Goal: Check status: Check status

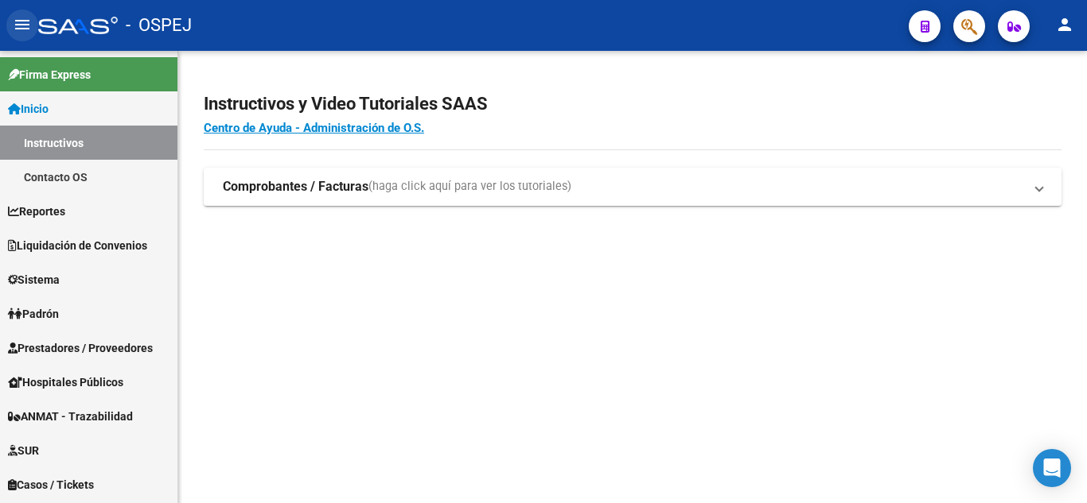
click at [25, 21] on mat-icon "menu" at bounding box center [22, 24] width 19 height 19
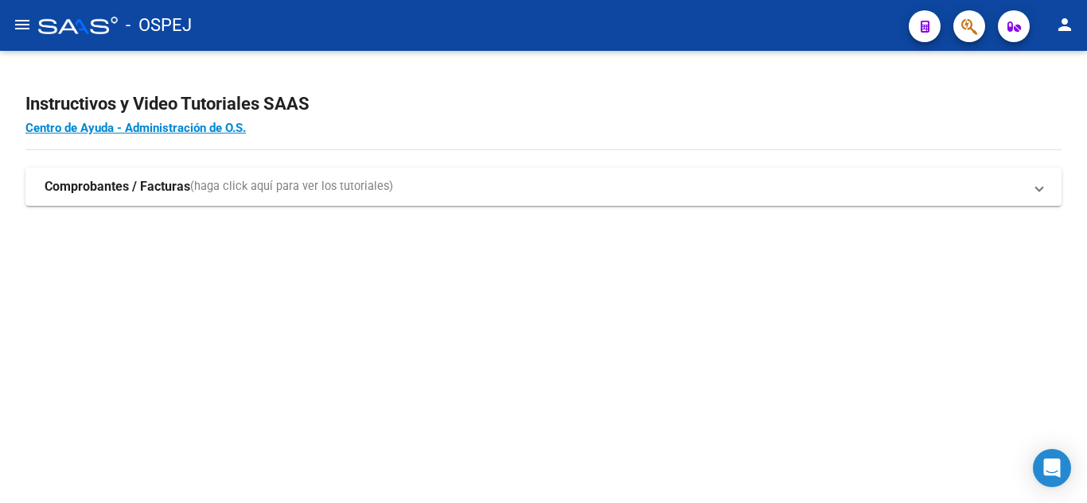
click at [25, 21] on mat-icon "menu" at bounding box center [22, 24] width 19 height 19
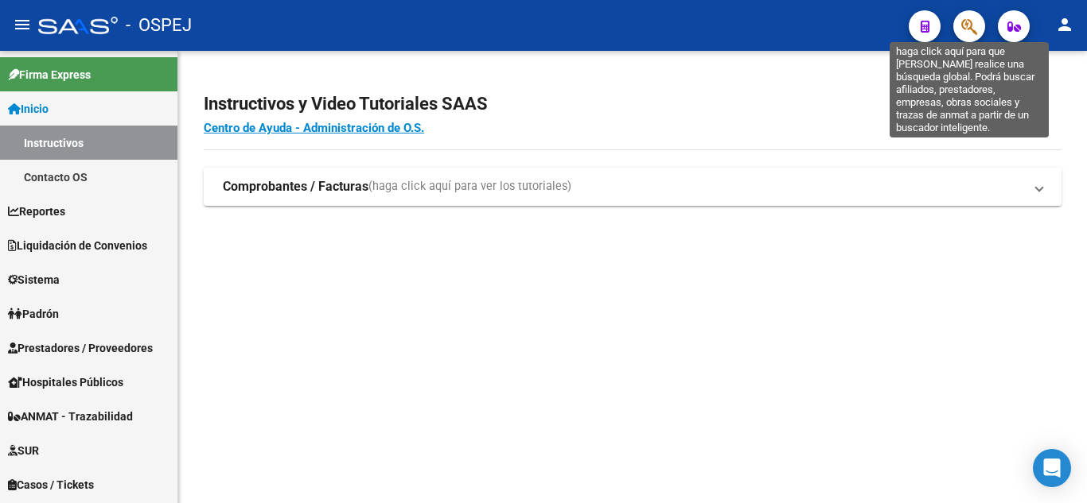
click at [966, 24] on icon "button" at bounding box center [969, 26] width 16 height 18
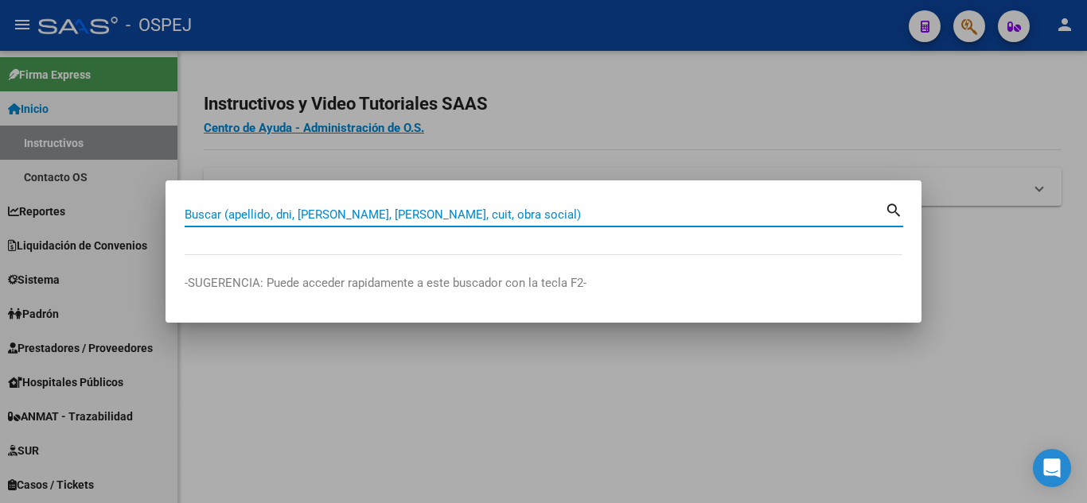
paste input "23-21010758-4"
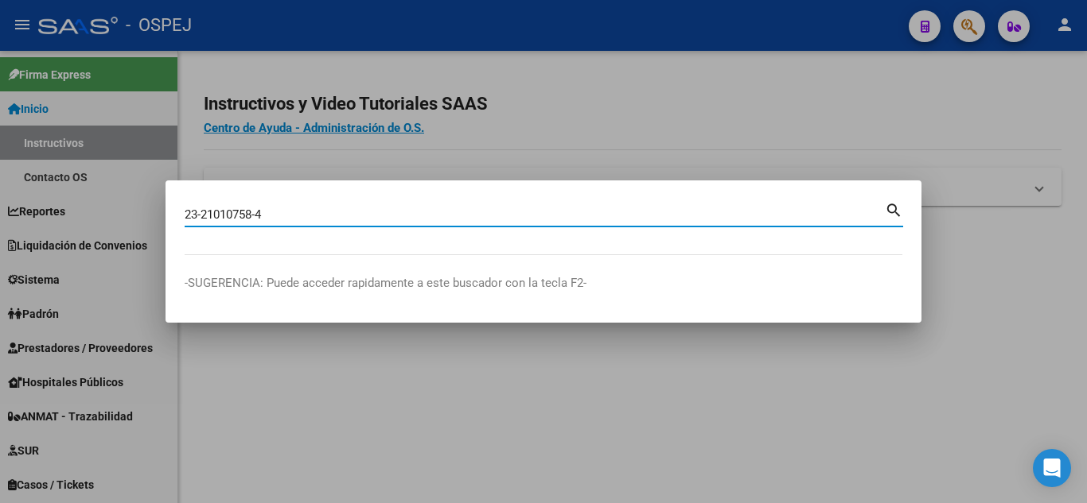
click at [265, 215] on input "23-21010758-4" at bounding box center [535, 215] width 700 height 14
click at [202, 212] on input "23-21010758" at bounding box center [535, 215] width 700 height 14
type input "21010758"
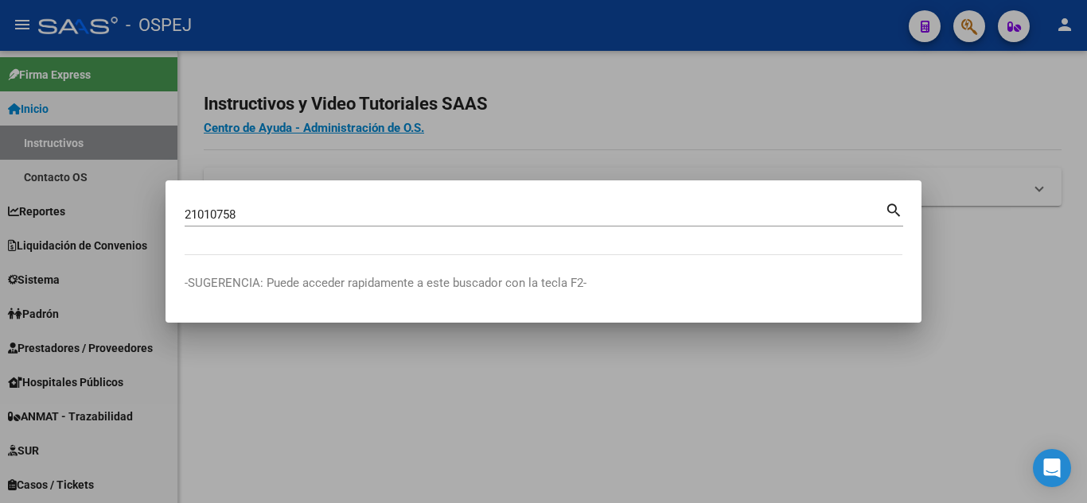
click at [894, 210] on mat-icon "search" at bounding box center [893, 209] width 18 height 19
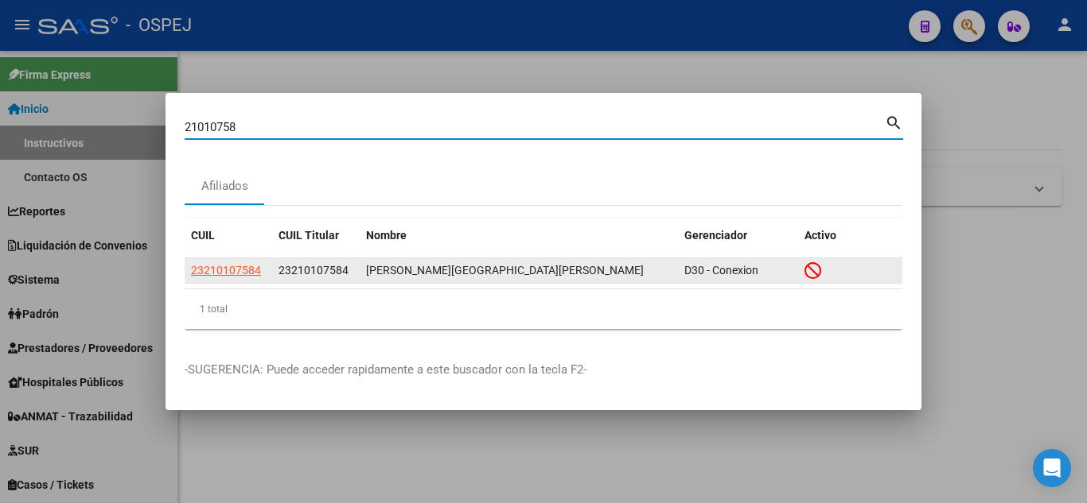
click at [811, 271] on icon at bounding box center [812, 270] width 17 height 17
